Goal: Transaction & Acquisition: Book appointment/travel/reservation

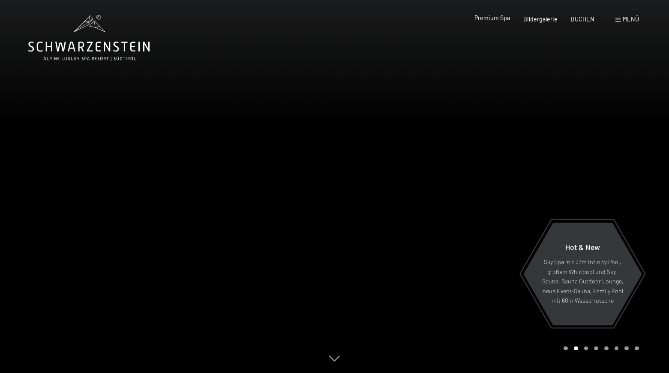
click at [500, 16] on span "Premium Spa" at bounding box center [492, 17] width 36 height 7
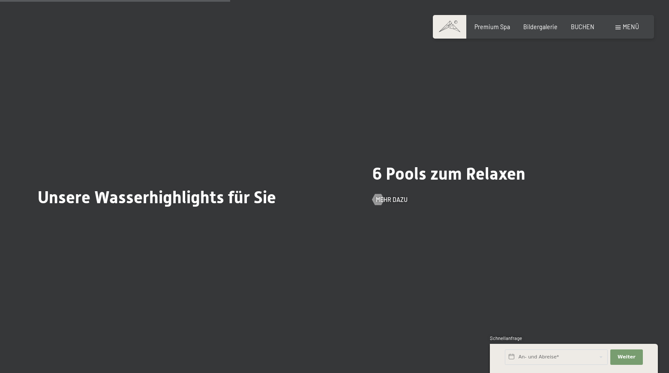
scroll to position [1902, 0]
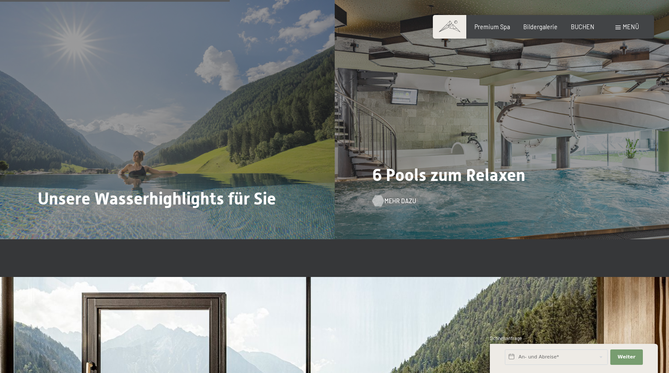
click at [390, 205] on span "Mehr dazu" at bounding box center [400, 201] width 32 height 9
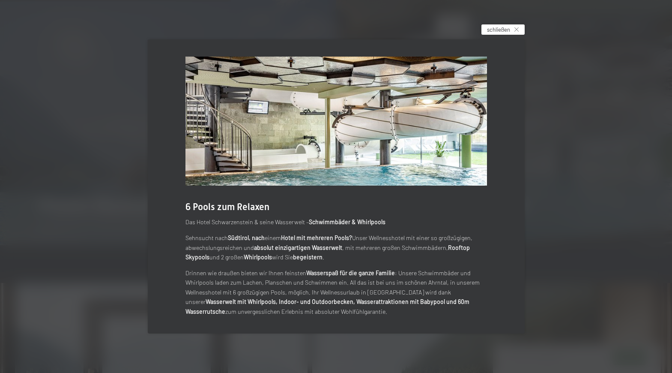
click at [513, 31] on div "schließen" at bounding box center [503, 29] width 43 height 10
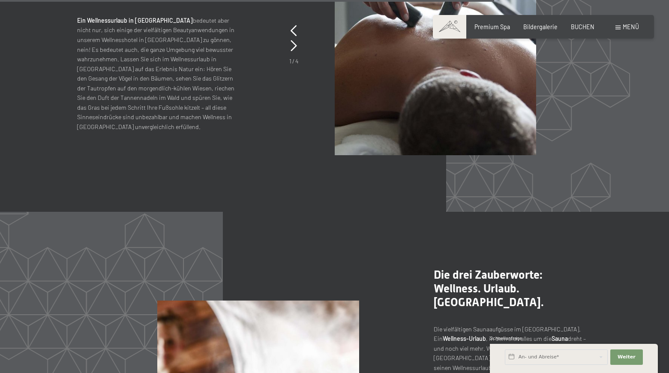
scroll to position [3539, 0]
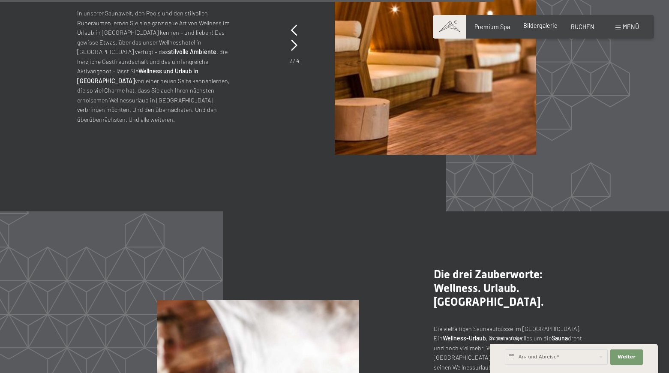
click at [538, 27] on span "Bildergalerie" at bounding box center [540, 25] width 34 height 7
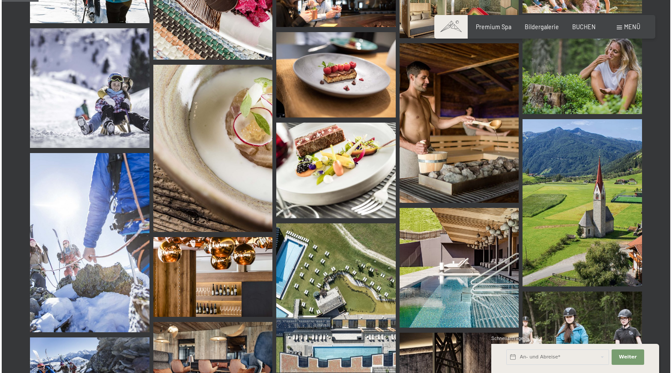
scroll to position [440, 0]
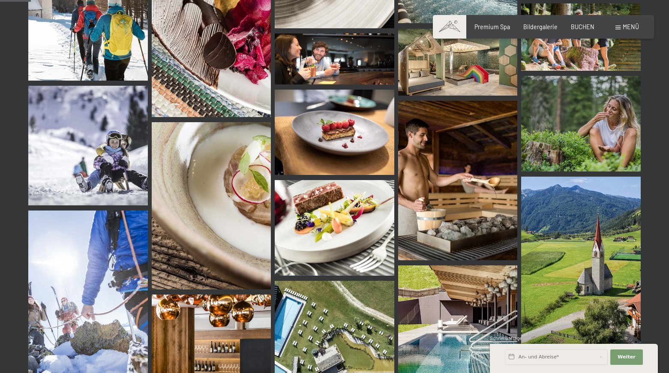
click at [619, 27] on span at bounding box center [617, 28] width 5 height 4
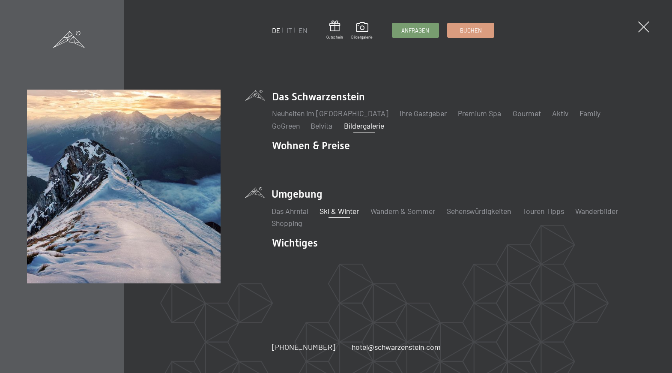
click at [332, 210] on link "Ski & Winter" at bounding box center [339, 210] width 39 height 9
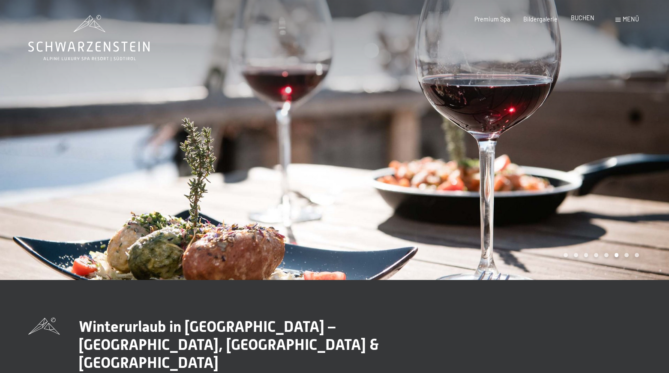
click at [581, 18] on span "BUCHEN" at bounding box center [583, 17] width 24 height 7
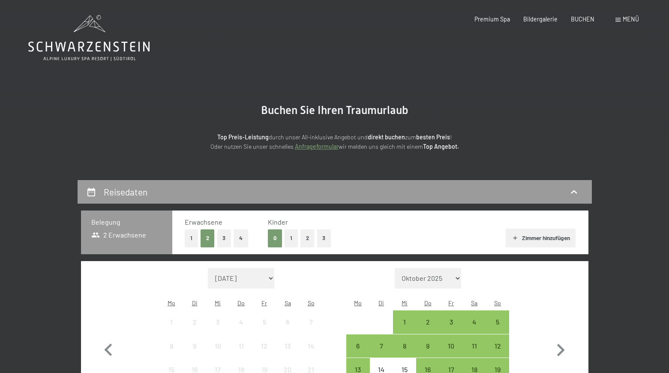
click at [223, 239] on button "3" at bounding box center [224, 238] width 14 height 18
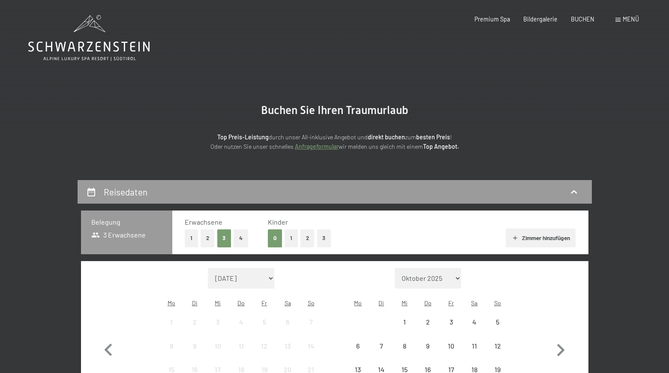
click at [289, 239] on button "1" at bounding box center [290, 238] width 13 height 18
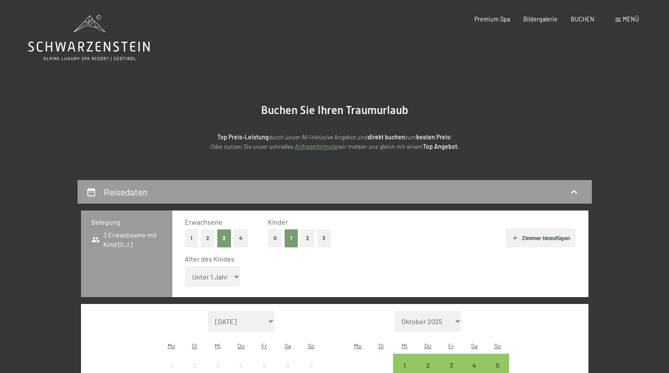
select select "12"
click at [515, 236] on icon "button" at bounding box center [515, 237] width 7 height 7
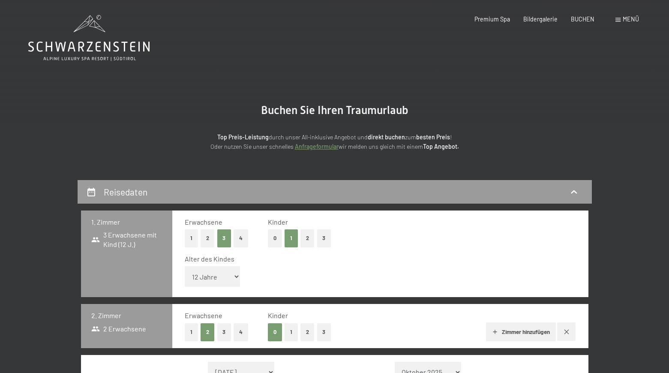
click at [207, 237] on button "2" at bounding box center [208, 238] width 14 height 18
click at [278, 240] on button "0" at bounding box center [275, 238] width 14 height 18
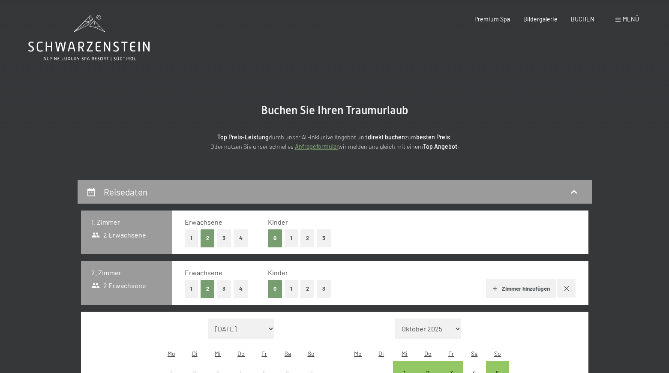
click at [191, 286] on button "1" at bounding box center [191, 289] width 13 height 18
click at [289, 287] on button "1" at bounding box center [290, 289] width 13 height 18
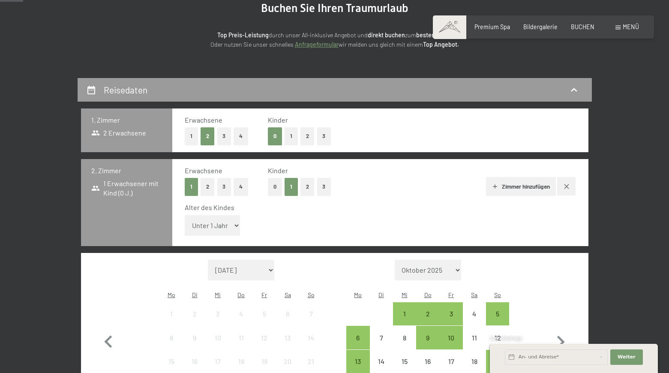
scroll to position [104, 0]
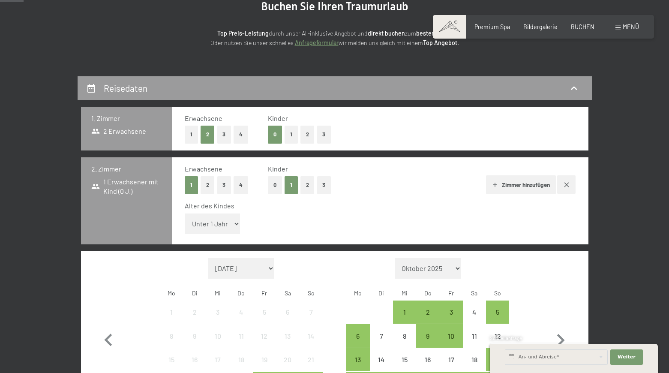
select select "12"
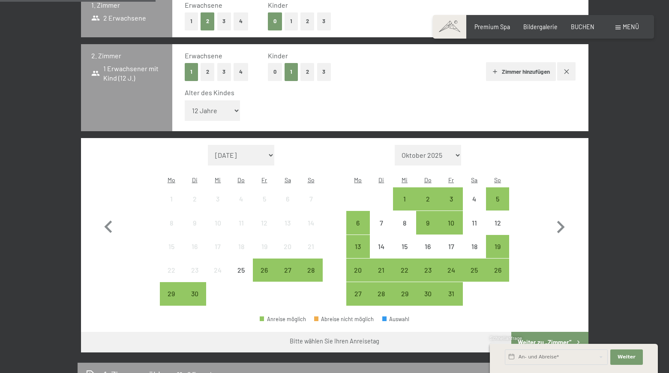
scroll to position [218, 0]
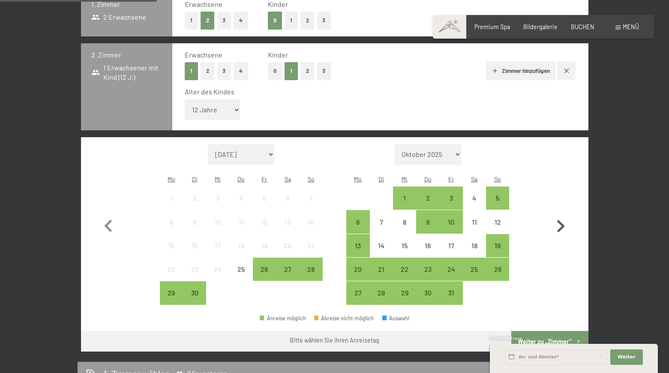
click at [560, 214] on icon "button" at bounding box center [560, 226] width 25 height 25
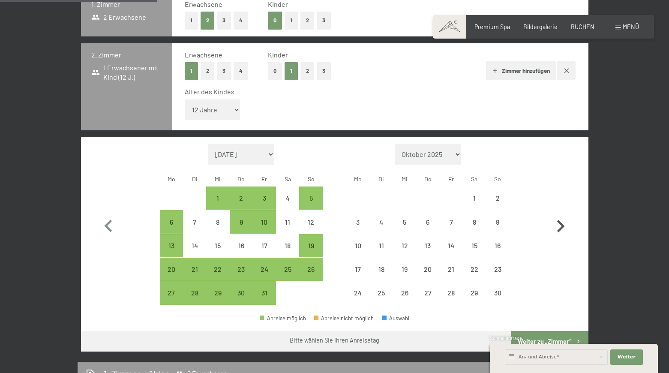
select select "2025-10-01"
select select "2025-11-01"
click at [560, 214] on icon "button" at bounding box center [560, 226] width 25 height 25
select select "2025-11-01"
select select "2025-12-01"
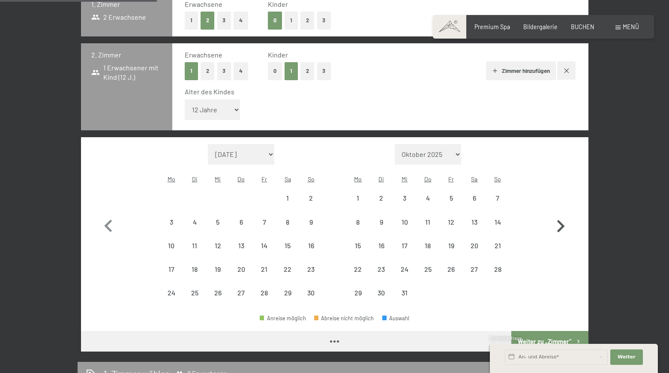
select select "2025-11-01"
select select "2025-12-01"
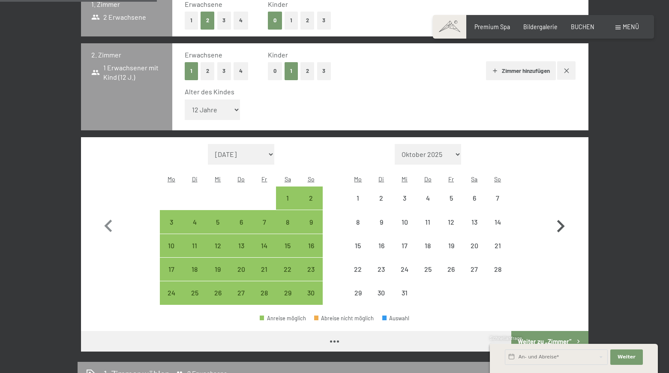
select select "2025-11-01"
select select "2025-12-01"
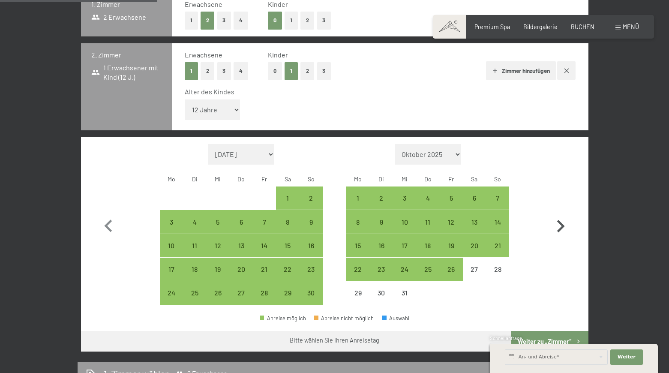
click at [560, 214] on icon "button" at bounding box center [560, 226] width 25 height 25
select select "2025-12-01"
select select "2026-01-01"
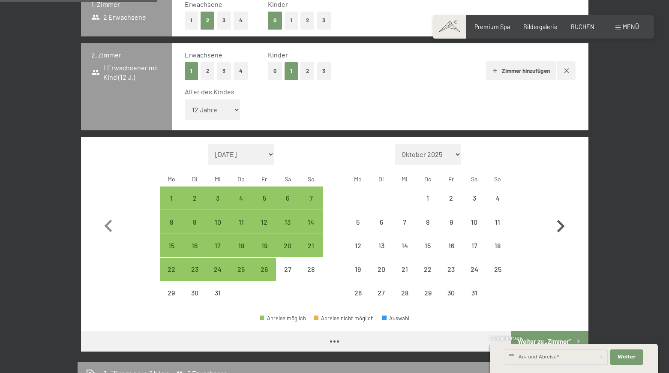
select select "2025-12-01"
select select "2026-01-01"
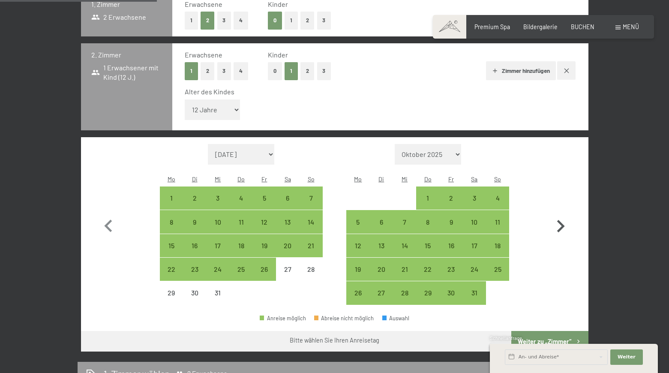
click at [560, 214] on icon "button" at bounding box center [560, 226] width 25 height 25
select select "2026-01-01"
select select "2026-02-01"
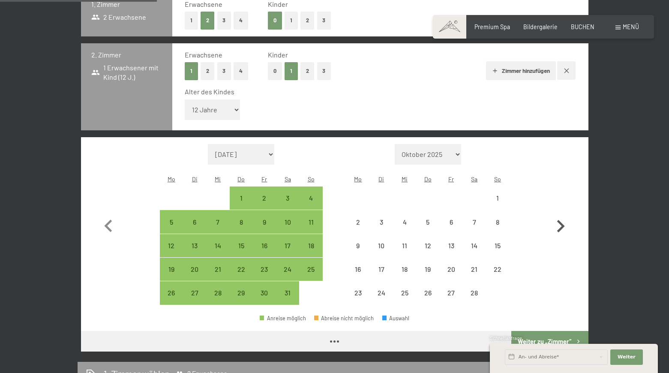
select select "2026-01-01"
select select "2026-02-01"
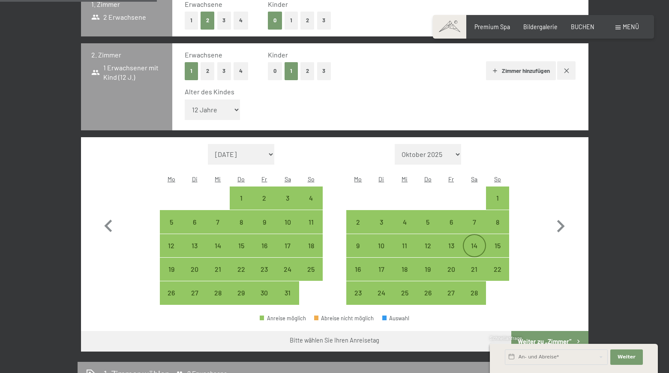
click at [478, 242] on div "14" at bounding box center [474, 252] width 21 height 21
select select "2026-01-01"
select select "2026-02-01"
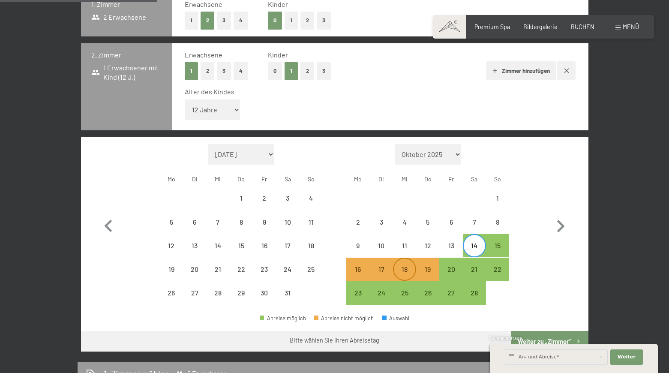
click at [404, 266] on div "18" at bounding box center [404, 276] width 21 height 21
select select "2026-01-01"
select select "2026-02-01"
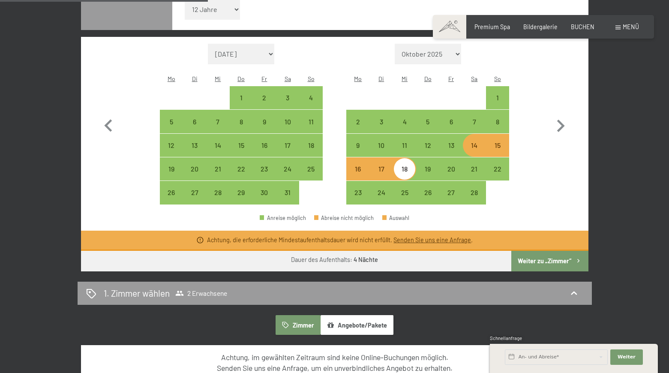
scroll to position [319, 0]
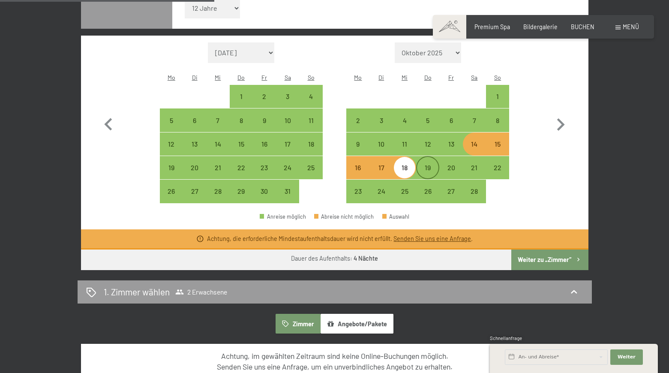
click at [422, 164] on div "19" at bounding box center [427, 174] width 21 height 21
select select "2026-01-01"
select select "2026-02-01"
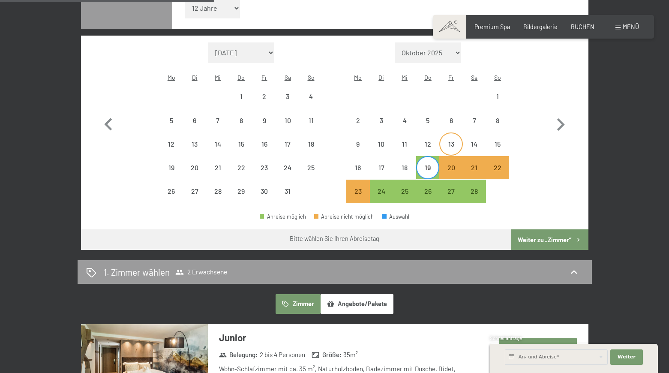
click at [450, 141] on div "13" at bounding box center [450, 151] width 21 height 21
select select "2026-01-01"
select select "2026-02-01"
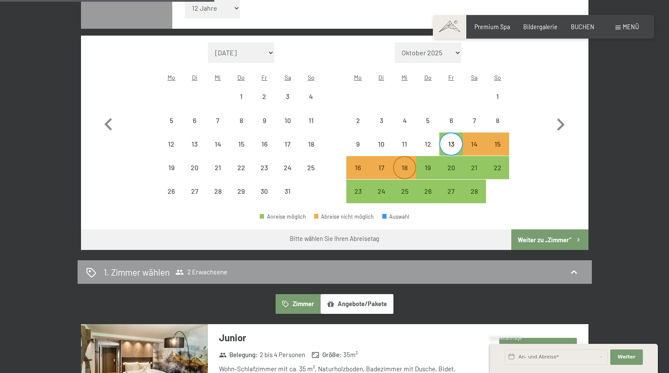
click at [408, 164] on div "18" at bounding box center [404, 174] width 21 height 21
select select "2026-01-01"
select select "2026-02-01"
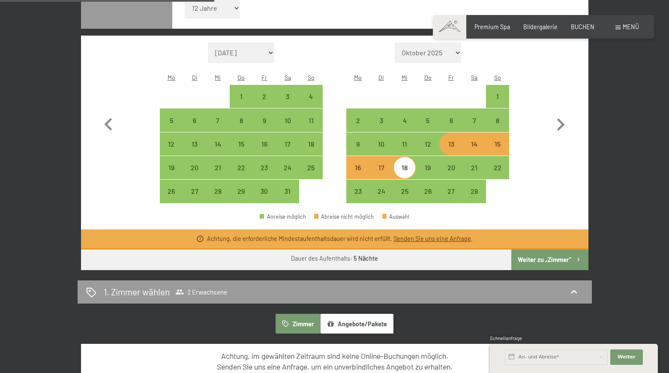
click at [200, 235] on icon at bounding box center [200, 239] width 8 height 8
click at [199, 235] on icon at bounding box center [200, 239] width 8 height 8
click at [446, 235] on link "Senden Sie uns eine Anfrage" at bounding box center [432, 238] width 78 height 7
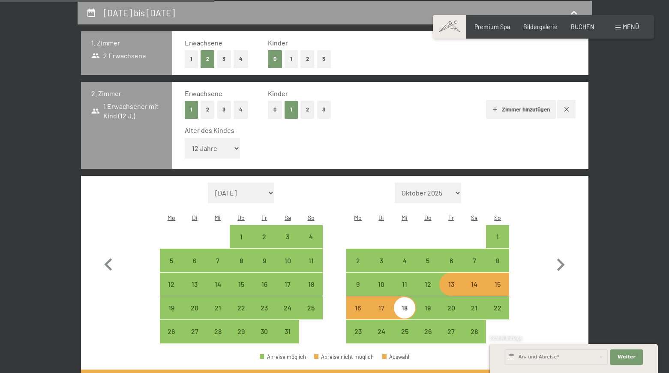
select select "2026-01-01"
select select "2026-02-01"
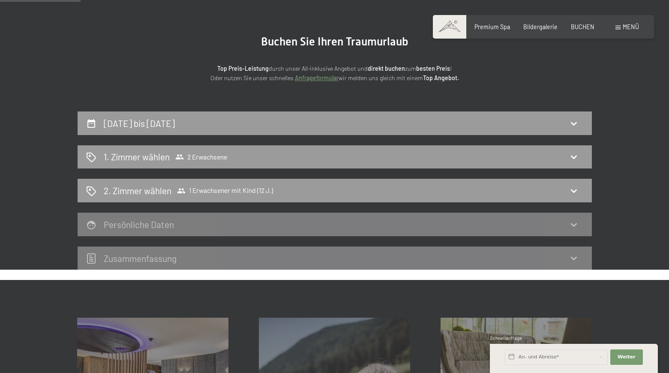
scroll to position [53, 0]
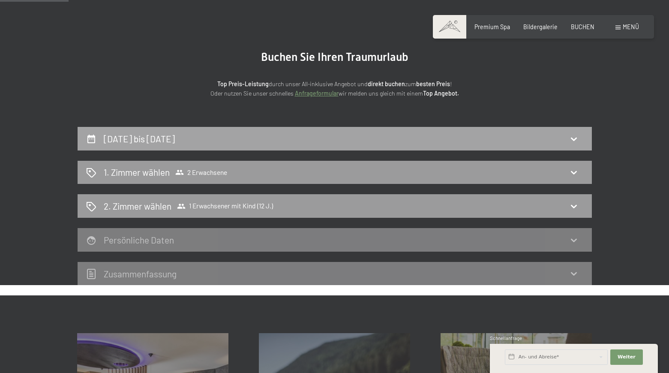
click at [576, 139] on icon at bounding box center [574, 139] width 10 height 10
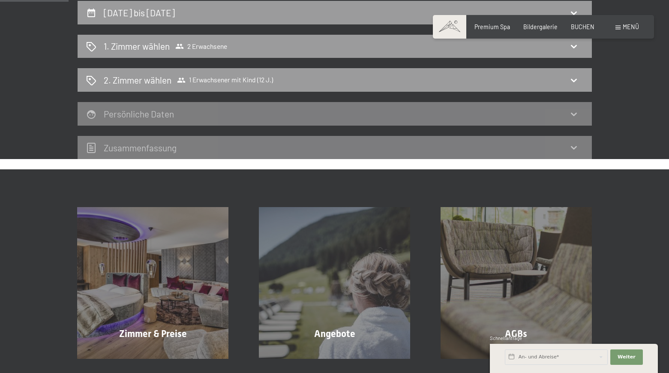
select select "12"
select select "2026-01-01"
select select "2026-02-01"
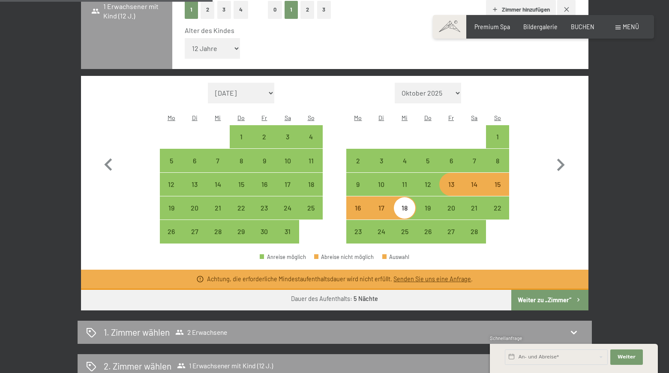
scroll to position [279, 0]
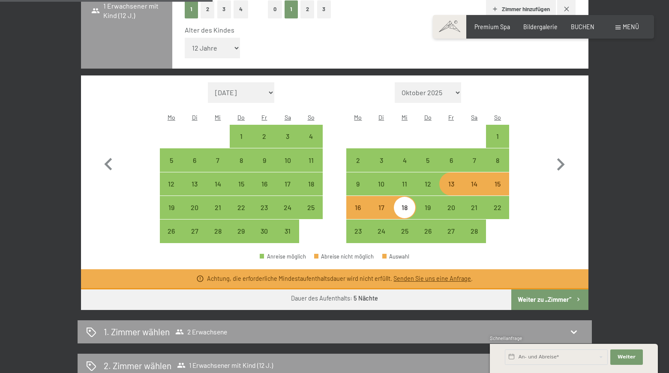
click at [432, 275] on link "Senden Sie uns eine Anfrage" at bounding box center [432, 278] width 78 height 7
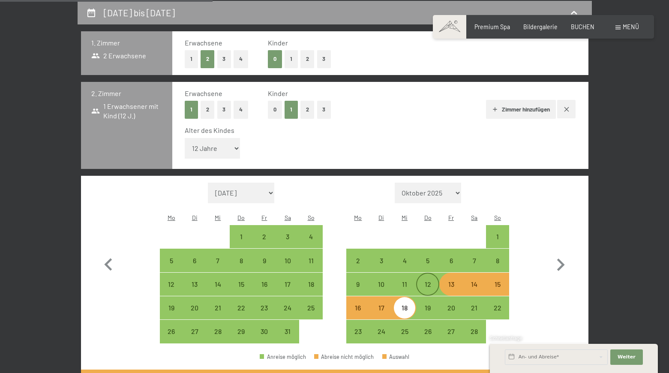
select select "2026-01-01"
select select "2026-02-01"
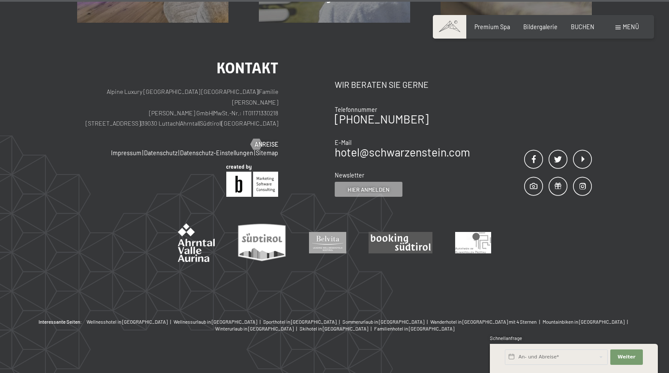
scroll to position [517, 0]
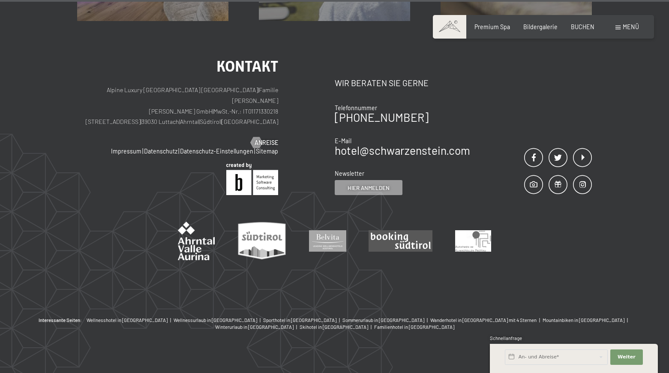
drag, startPoint x: 103, startPoint y: 90, endPoint x: 283, endPoint y: 94, distance: 180.4
click at [283, 94] on div "Kontakt Alpine Luxury SPA Resort SCHWARZENSTEIN | Familie Zimmerhofer Otmar Zim…" at bounding box center [206, 127] width 258 height 136
click at [117, 99] on p "Alpine Luxury SPA Resort SCHWARZENSTEIN | Familie Zimmerhofer Otmar Zimmerhofer…" at bounding box center [177, 106] width 201 height 42
drag, startPoint x: 213, startPoint y: 111, endPoint x: 133, endPoint y: 112, distance: 80.1
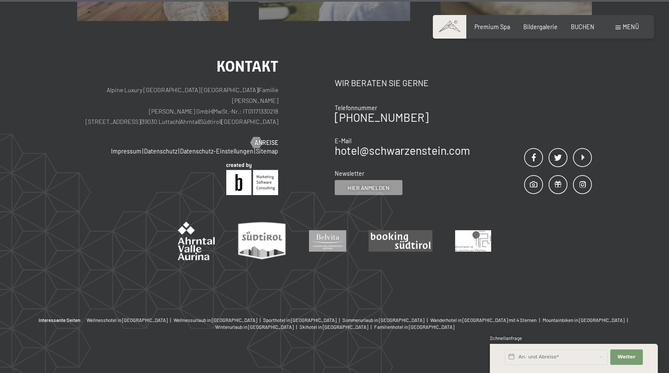
click at [133, 112] on p "Alpine Luxury SPA Resort SCHWARZENSTEIN | Familie Zimmerhofer Otmar Zimmerhofer…" at bounding box center [177, 106] width 201 height 42
copy p "Dorfstraße 11 | 39030 Luttach"
click at [197, 111] on p "Alpine Luxury SPA Resort SCHWARZENSTEIN | Familie Zimmerhofer Otmar Zimmerhofer…" at bounding box center [177, 106] width 201 height 42
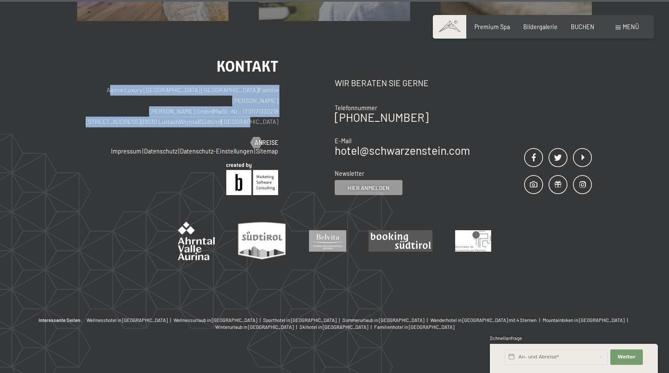
drag, startPoint x: 102, startPoint y: 87, endPoint x: 291, endPoint y: 112, distance: 191.5
click at [291, 112] on div "Kontakt Alpine Luxury SPA Resort SCHWARZENSTEIN | Familie Zimmerhofer Otmar Zim…" at bounding box center [206, 127] width 258 height 136
copy p "Alpine Luxury SPA Resort SCHWARZENSTEIN | Familie Zimmerhofer Otmar Zimmerhofer…"
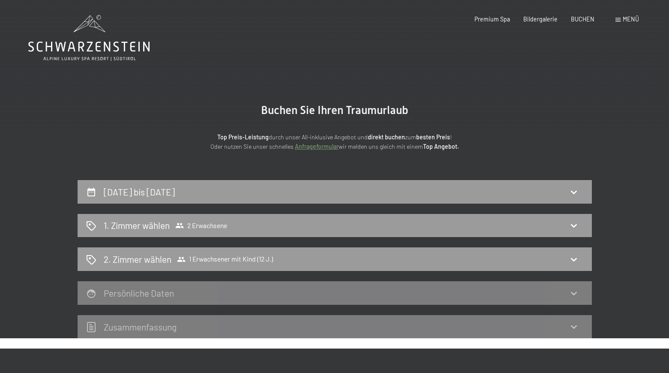
scroll to position [0, 1]
click at [320, 150] on link "Anfrageformular" at bounding box center [317, 146] width 44 height 7
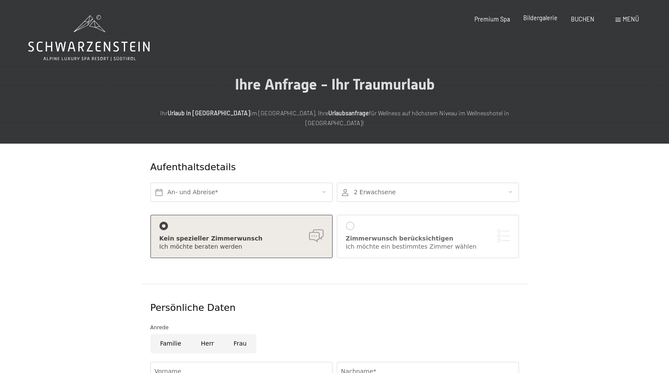
click at [540, 19] on span "Bildergalerie" at bounding box center [540, 17] width 34 height 7
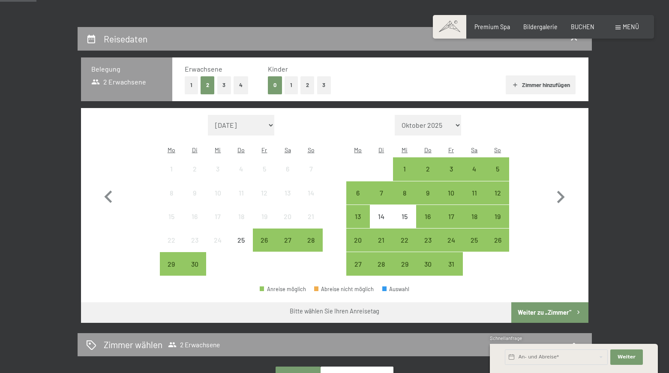
scroll to position [154, 0]
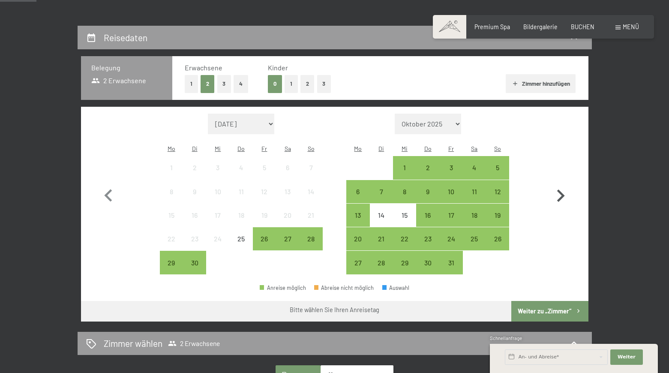
click at [561, 189] on icon "button" at bounding box center [560, 195] width 25 height 25
select select "2025-10-01"
select select "2025-11-01"
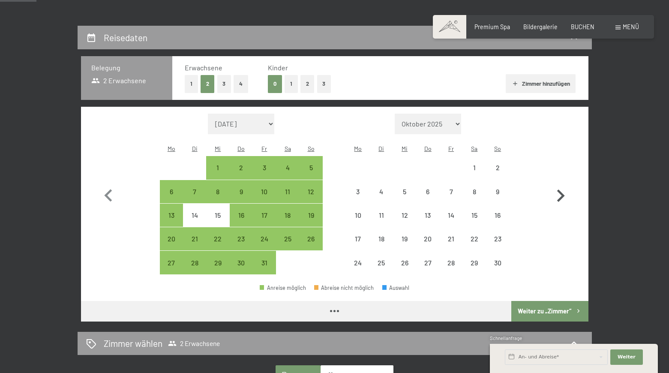
click at [561, 189] on icon "button" at bounding box center [560, 195] width 25 height 25
select select "2025-11-01"
select select "2025-12-01"
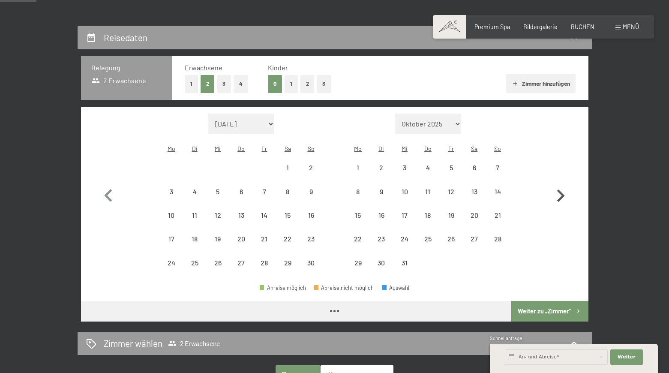
select select "2025-11-01"
select select "2025-12-01"
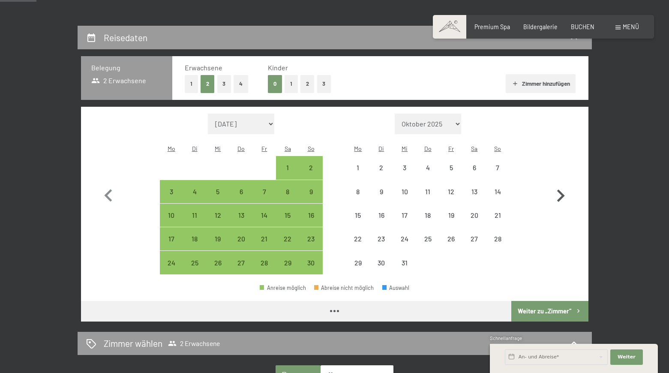
select select "2025-11-01"
select select "2025-12-01"
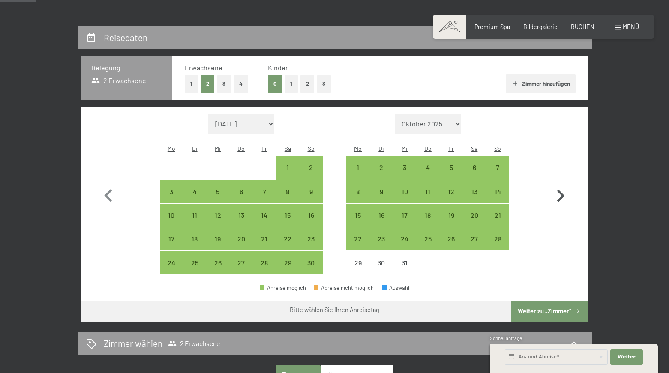
click at [561, 189] on icon "button" at bounding box center [560, 195] width 25 height 25
select select "2025-12-01"
select select "2026-01-01"
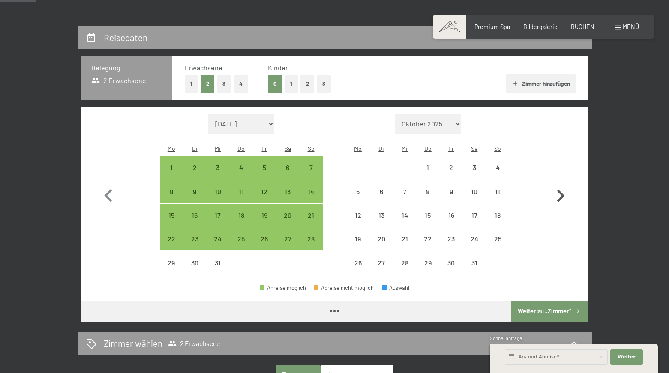
select select "2025-12-01"
select select "2026-01-01"
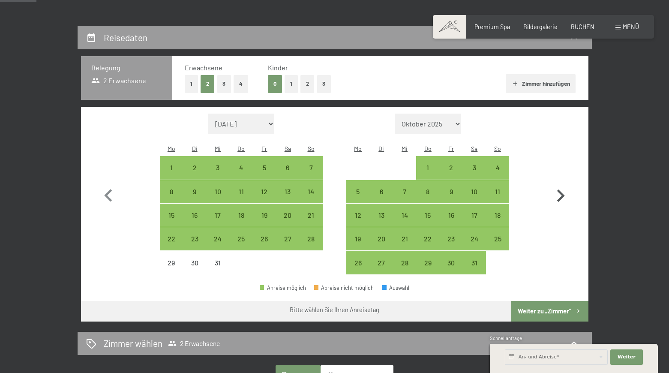
click at [561, 189] on icon "button" at bounding box center [560, 195] width 25 height 25
select select "2026-01-01"
select select "2026-02-01"
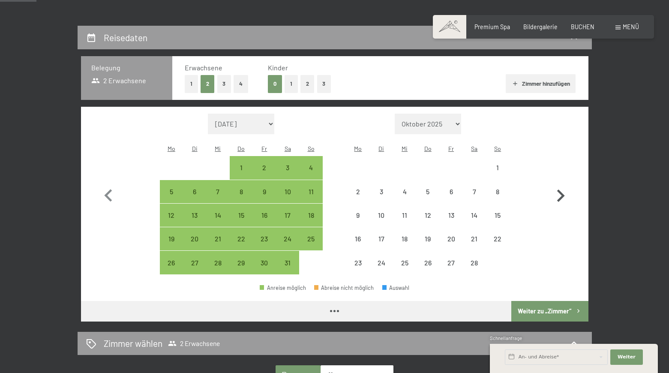
select select "2026-01-01"
select select "2026-02-01"
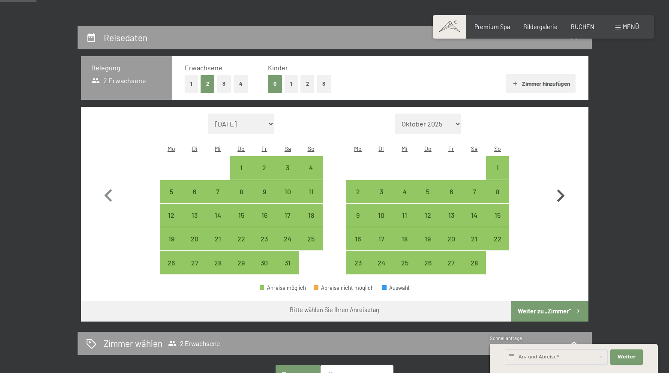
click at [561, 189] on icon "button" at bounding box center [560, 195] width 25 height 25
select select "2026-02-01"
select select "2026-03-01"
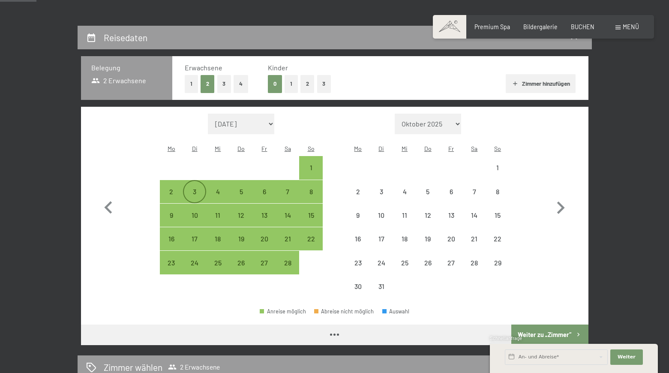
select select "2026-02-01"
select select "2026-03-01"
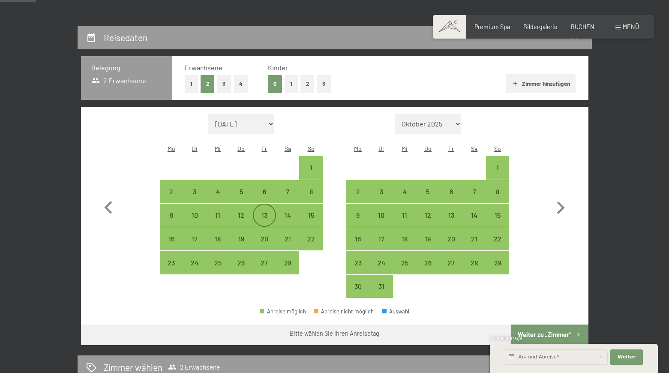
click at [269, 212] on div "13" at bounding box center [264, 222] width 21 height 21
select select "2026-02-01"
select select "2026-03-01"
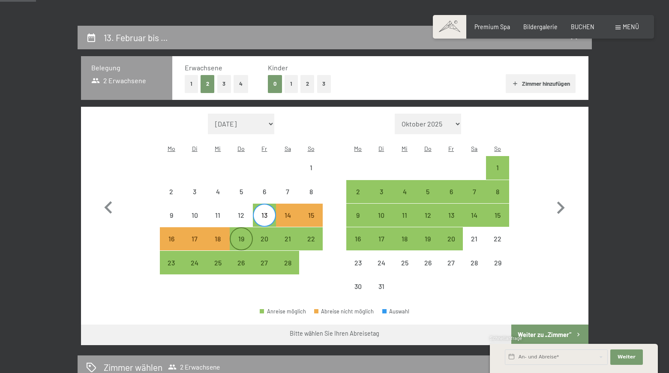
click at [237, 235] on div "19" at bounding box center [241, 245] width 21 height 21
select select "2026-02-01"
select select "2026-03-01"
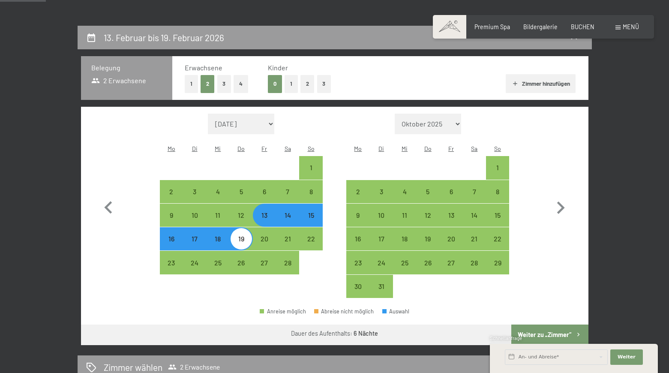
click at [550, 324] on button "Weiter zu „Zimmer“" at bounding box center [549, 334] width 77 height 21
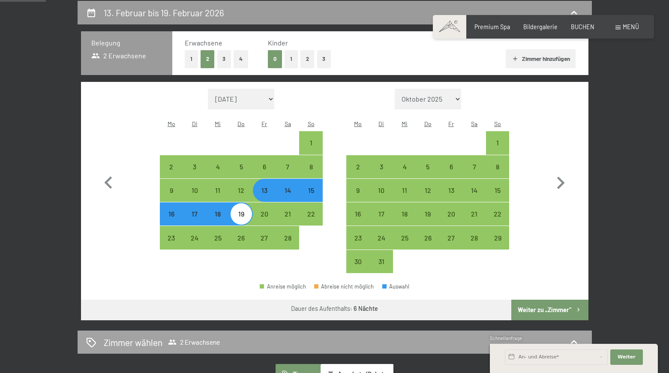
select select "2026-02-01"
select select "2026-03-01"
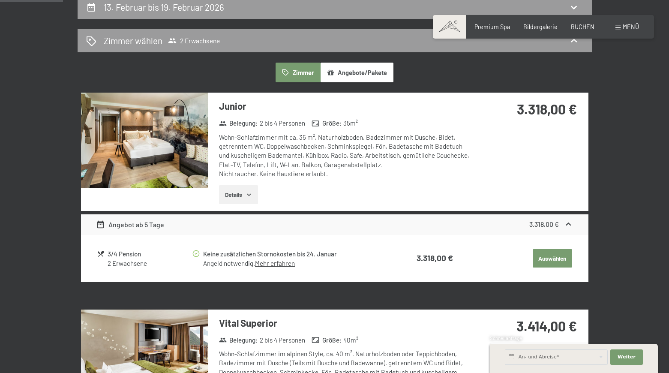
scroll to position [185, 0]
click at [254, 193] on button "Details" at bounding box center [238, 194] width 39 height 19
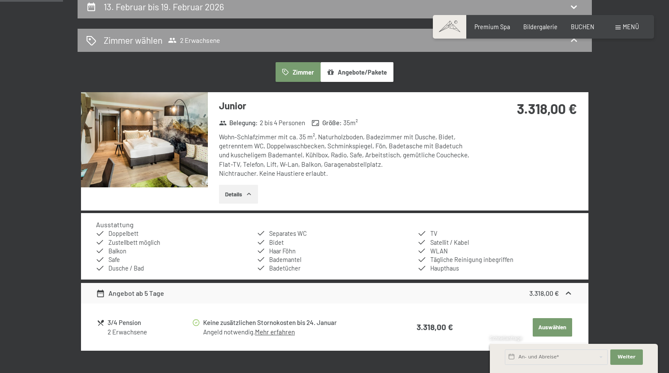
click at [160, 153] on img at bounding box center [144, 139] width 127 height 95
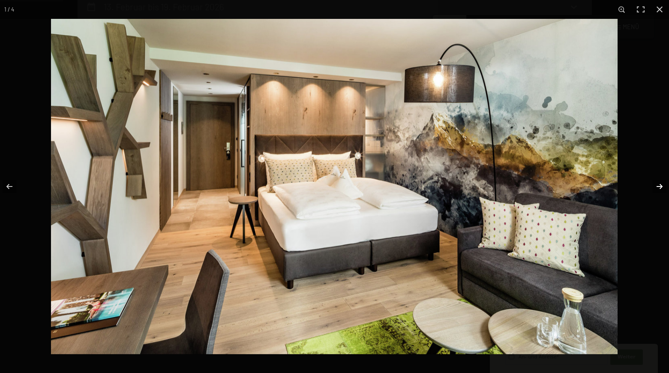
click at [659, 186] on button "button" at bounding box center [654, 186] width 30 height 43
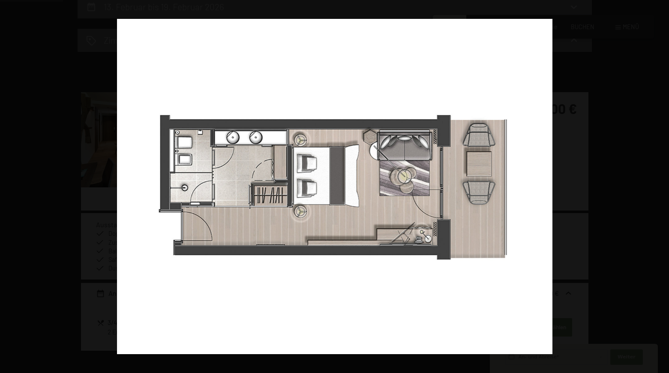
click at [659, 186] on button "button" at bounding box center [654, 186] width 30 height 43
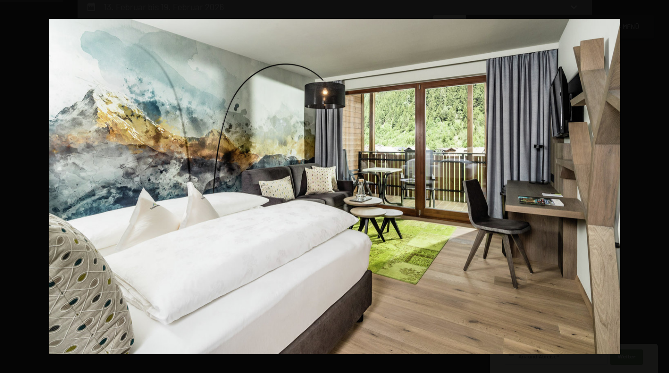
click at [659, 186] on button "button" at bounding box center [654, 186] width 30 height 43
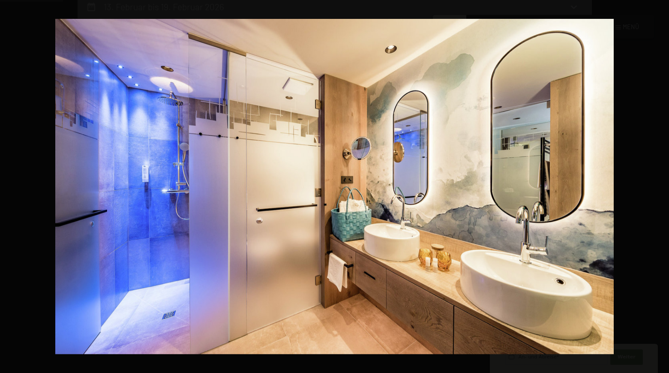
click at [659, 186] on button "button" at bounding box center [654, 186] width 30 height 43
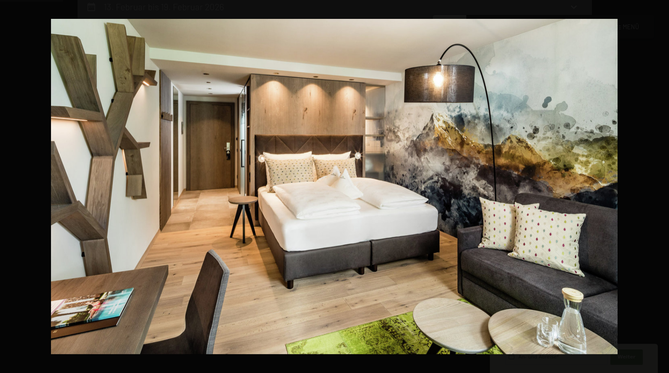
click at [659, 186] on button "button" at bounding box center [654, 186] width 30 height 43
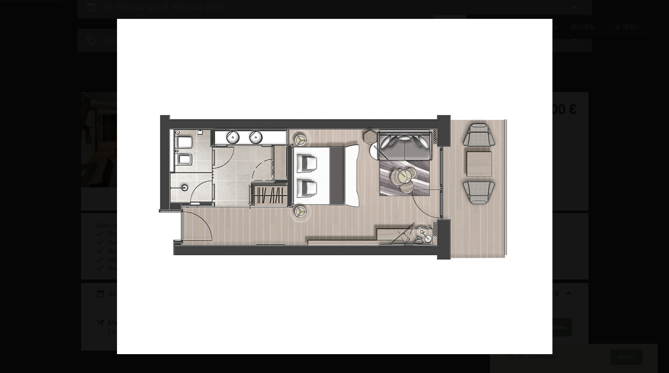
click at [659, 186] on button "button" at bounding box center [654, 186] width 30 height 43
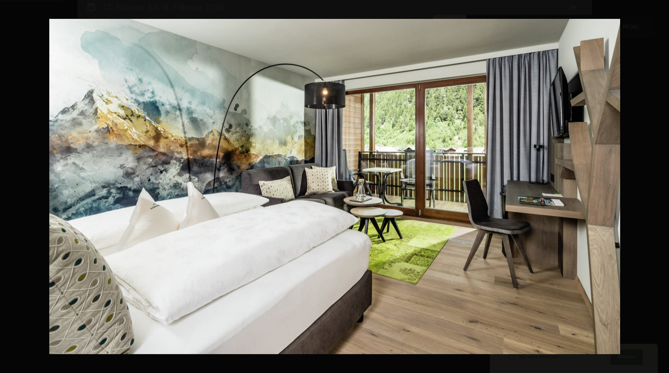
click at [659, 186] on button "button" at bounding box center [654, 186] width 30 height 43
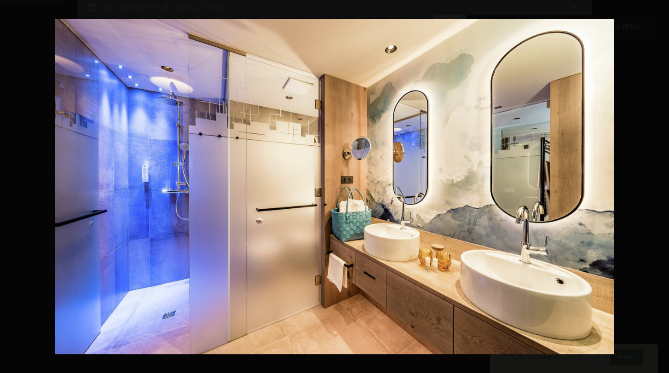
click at [659, 186] on button "button" at bounding box center [654, 186] width 30 height 43
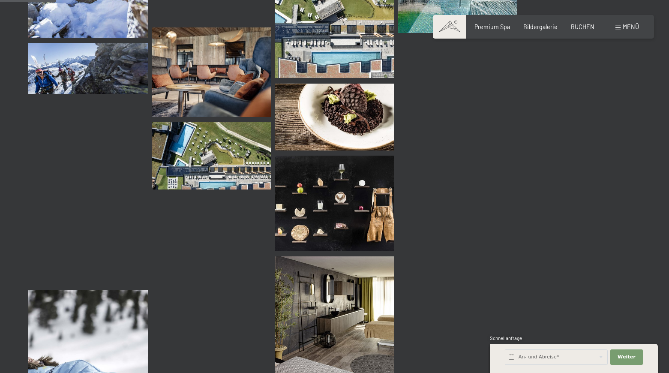
scroll to position [794, 0]
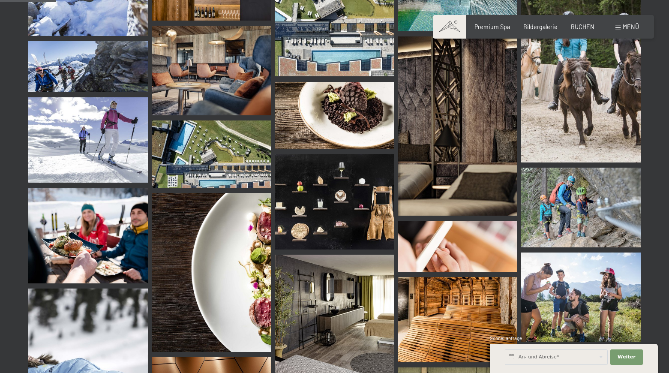
click at [219, 166] on img at bounding box center [212, 153] width 120 height 67
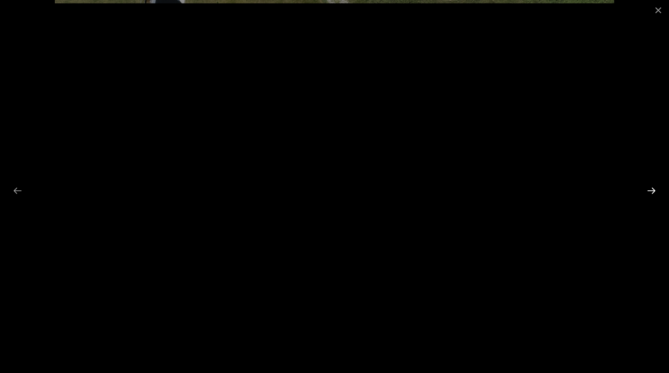
click at [653, 192] on button "Next slide" at bounding box center [651, 190] width 18 height 17
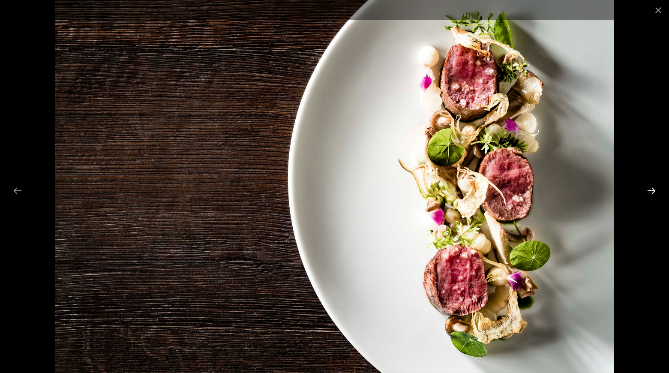
click at [653, 192] on button "Next slide" at bounding box center [651, 190] width 18 height 17
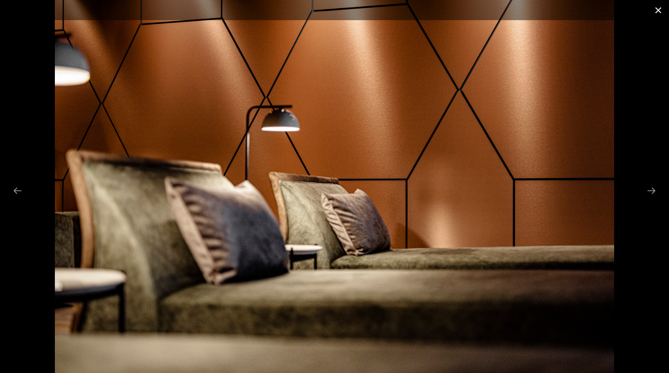
click at [659, 12] on button "Close gallery" at bounding box center [657, 10] width 21 height 20
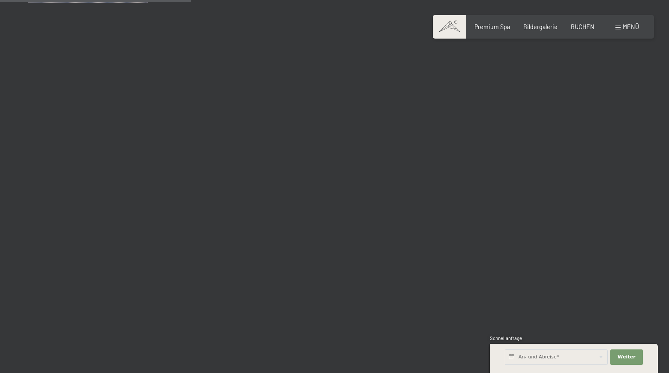
scroll to position [2720, 0]
